Goal: Find specific page/section: Find specific page/section

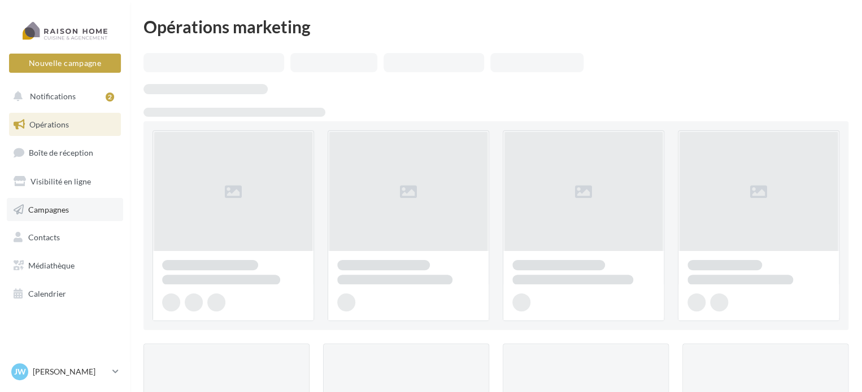
click at [63, 203] on link "Campagnes" at bounding box center [65, 210] width 116 height 24
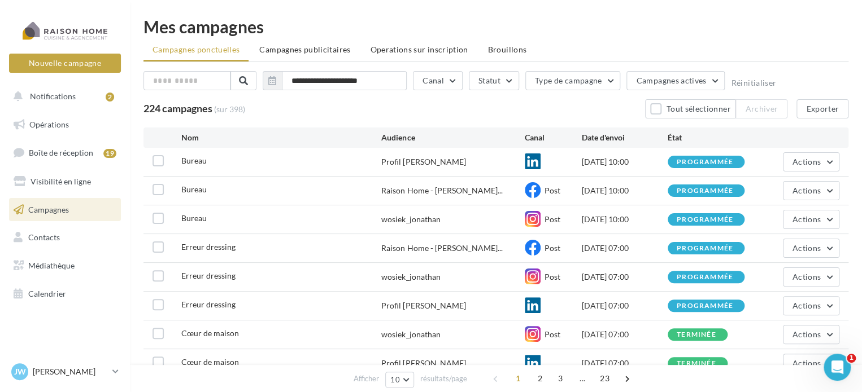
drag, startPoint x: 273, startPoint y: 45, endPoint x: 285, endPoint y: 23, distance: 24.5
click at [285, 23] on div "**********" at bounding box center [495, 242] width 705 height 449
click at [623, 32] on div "Mes campagnes" at bounding box center [495, 26] width 705 height 17
